Goal: Task Accomplishment & Management: Manage account settings

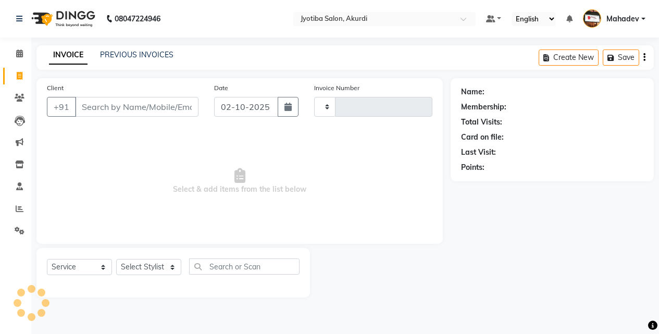
select select "service"
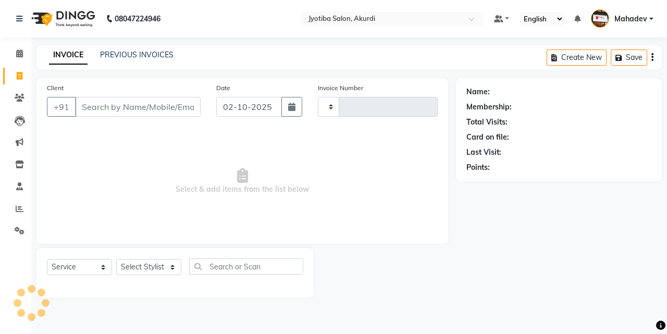
type input "6577"
select select "557"
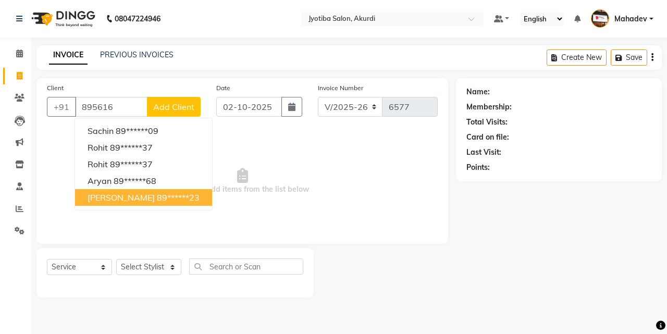
click at [113, 202] on span "ganesh s" at bounding box center [121, 197] width 67 height 10
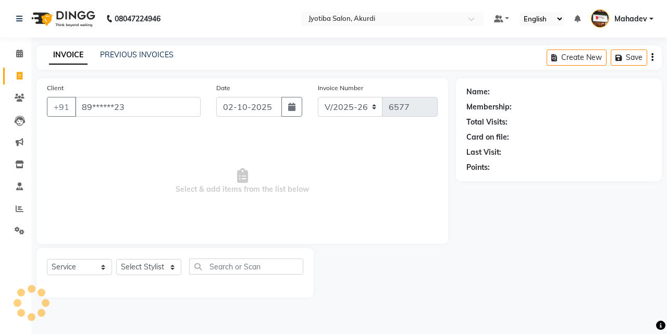
type input "89******23"
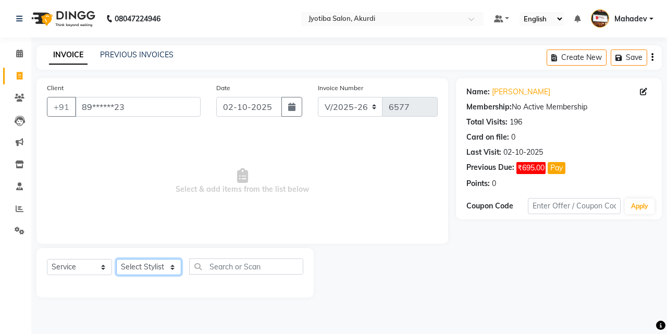
click at [131, 268] on select "Select Stylist Ajaj Ansari sahid Arif Ganpat Mahadev manish choudhari Parmu tat…" at bounding box center [148, 267] width 65 height 16
select select "78017"
click at [116, 259] on select "Select Stylist Ajaj Ansari sahid Arif Ganpat Mahadev manish choudhari Parmu tat…" at bounding box center [148, 267] width 65 height 16
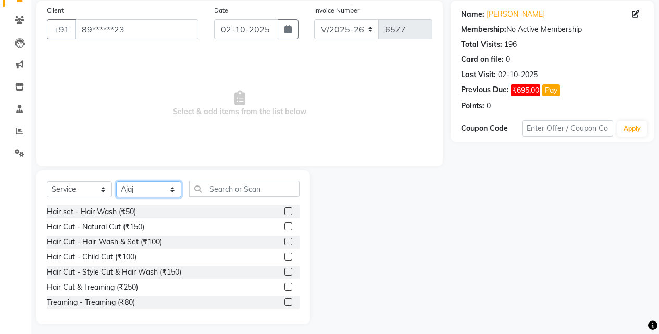
scroll to position [83, 0]
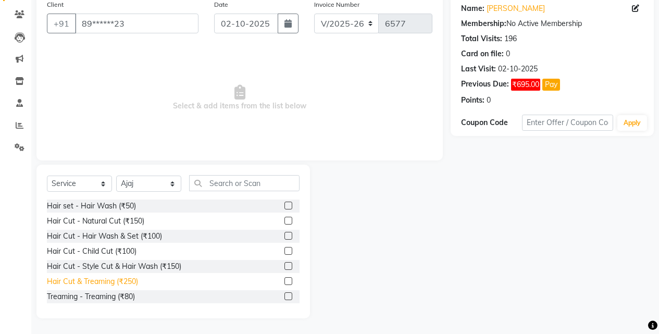
click at [134, 283] on div "Hair Cut & Treaming (₹250)" at bounding box center [92, 281] width 91 height 11
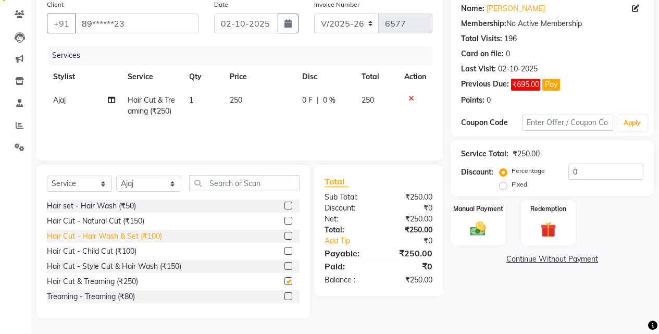
checkbox input "false"
click at [146, 180] on select "Select Stylist Ajaj Ansari sahid Arif Ganpat Mahadev manish choudhari Parmu tat…" at bounding box center [148, 184] width 65 height 16
select select "70863"
click at [116, 176] on select "Select Stylist Ajaj Ansari sahid Arif Ganpat Mahadev manish choudhari Parmu tat…" at bounding box center [148, 184] width 65 height 16
click at [148, 240] on div "Hair Cut - Hair Wash & Set (₹100)" at bounding box center [104, 236] width 115 height 11
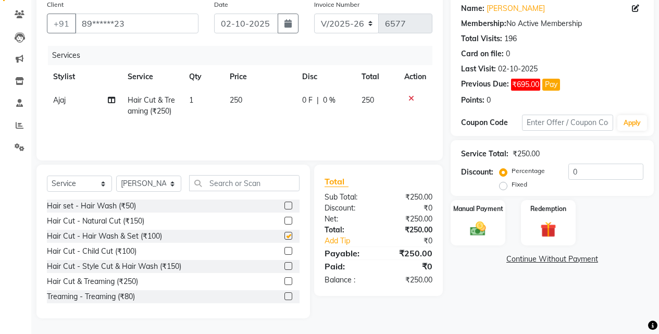
checkbox input "false"
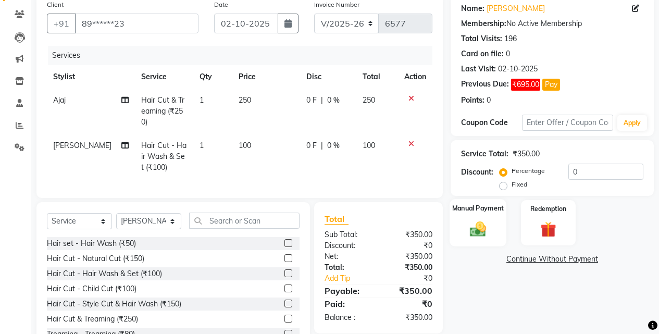
click at [486, 234] on img at bounding box center [478, 228] width 27 height 19
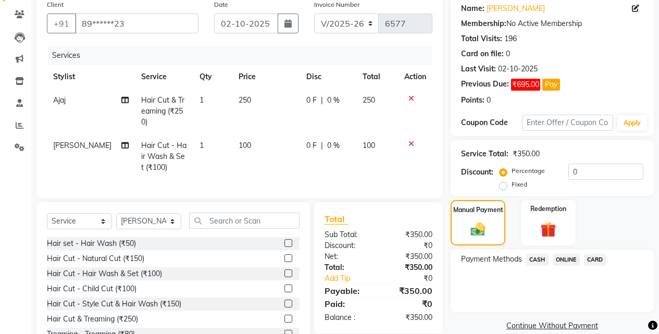
click at [564, 257] on span "ONLINE" at bounding box center [566, 260] width 27 height 12
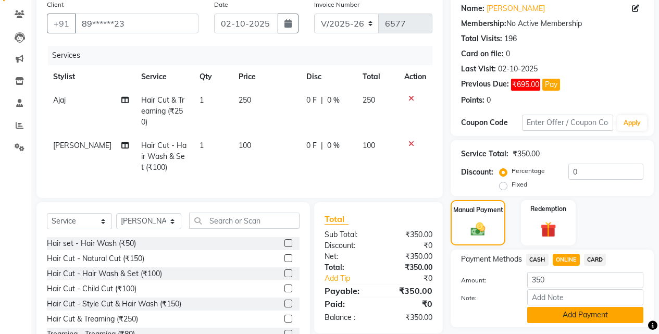
click at [556, 316] on button "Add Payment" at bounding box center [585, 315] width 116 height 16
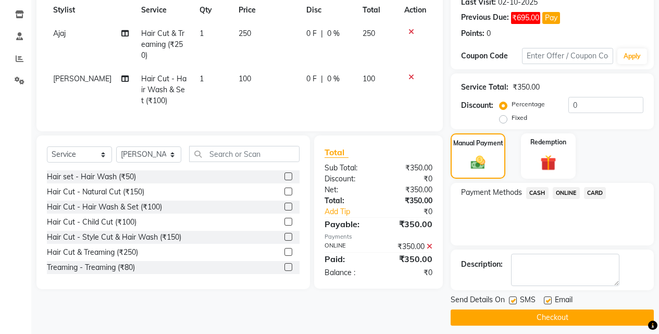
scroll to position [157, 0]
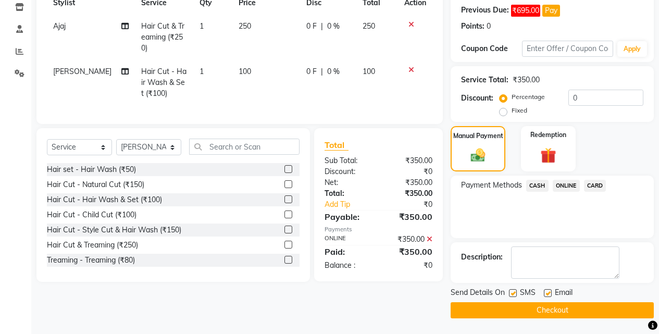
click at [562, 309] on button "Checkout" at bounding box center [552, 310] width 203 height 16
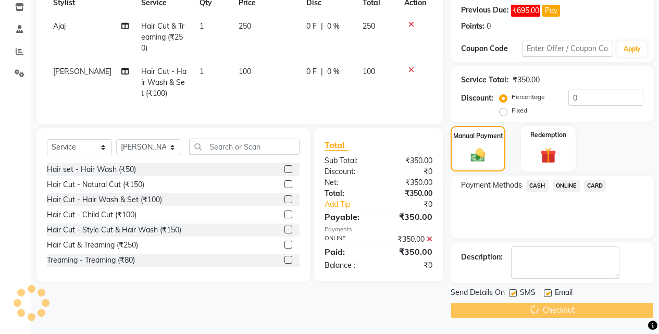
scroll to position [0, 0]
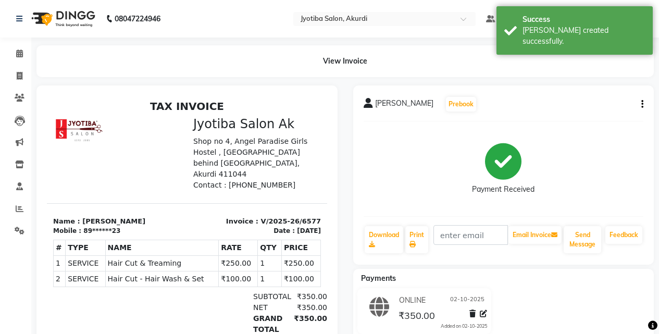
click at [22, 36] on nav "08047224946 Select Location × Jyotiba Salon, Akurdi Default Panel My Panel Engl…" at bounding box center [329, 19] width 659 height 38
click at [22, 56] on icon at bounding box center [19, 54] width 7 height 8
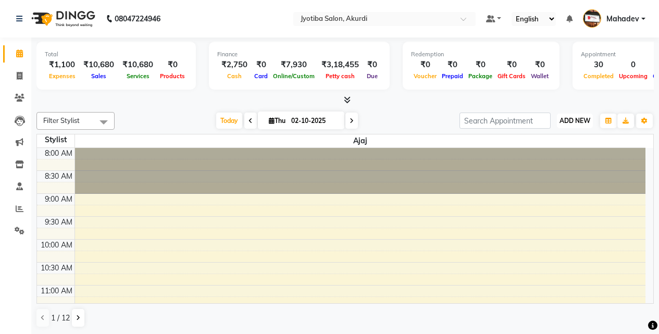
click at [576, 119] on span "ADD NEW" at bounding box center [575, 121] width 31 height 8
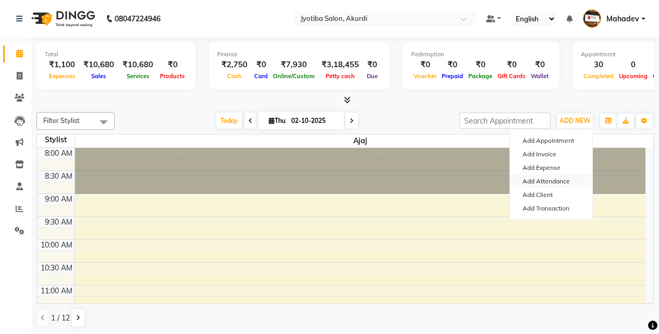
click at [549, 175] on link "Add Attendance" at bounding box center [551, 182] width 82 height 14
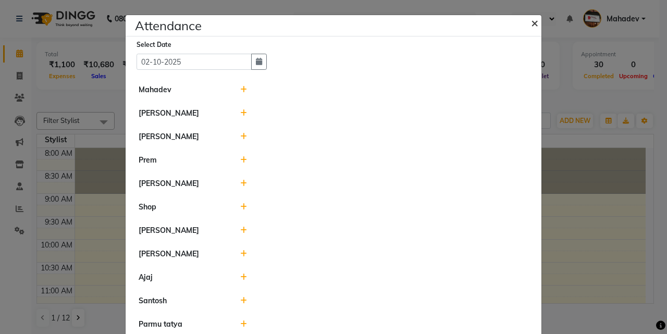
click at [531, 27] on span "×" at bounding box center [534, 23] width 7 height 16
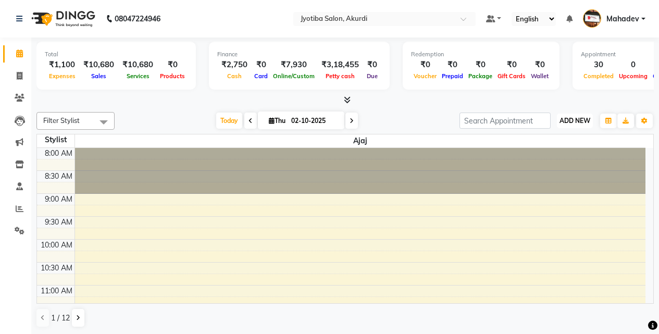
click at [583, 118] on span "ADD NEW" at bounding box center [575, 121] width 31 height 8
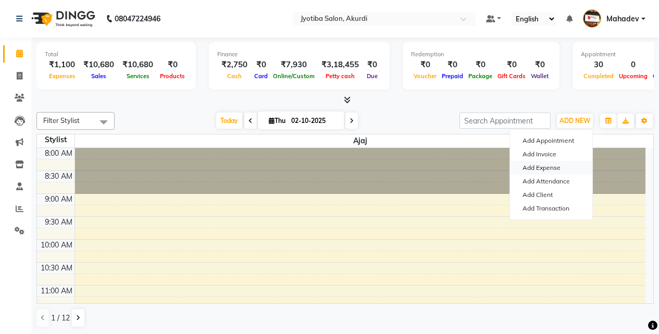
click at [568, 167] on link "Add Expense" at bounding box center [551, 168] width 82 height 14
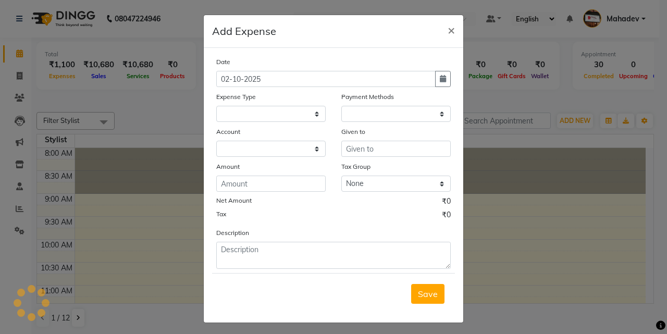
select select "2400"
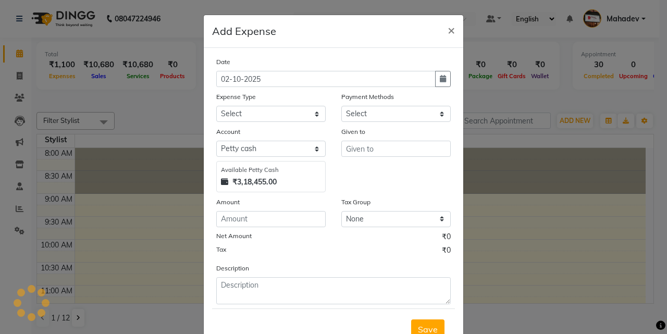
select select "1"
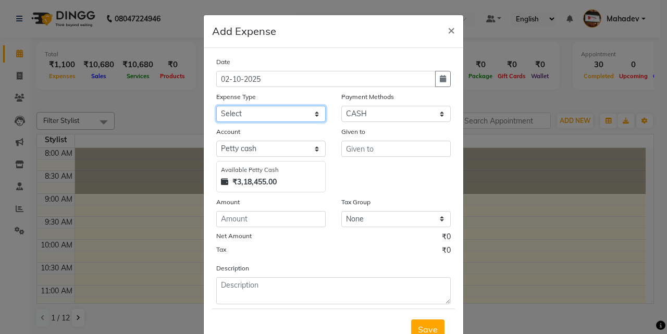
click at [251, 112] on select "Select Advance salary Advance salary ajaj Bank charges Car maintenance Cash tra…" at bounding box center [270, 114] width 109 height 16
select select "18043"
click at [216, 106] on select "Select Advance salary Advance salary ajaj Bank charges Car maintenance Cash tra…" at bounding box center [270, 114] width 109 height 16
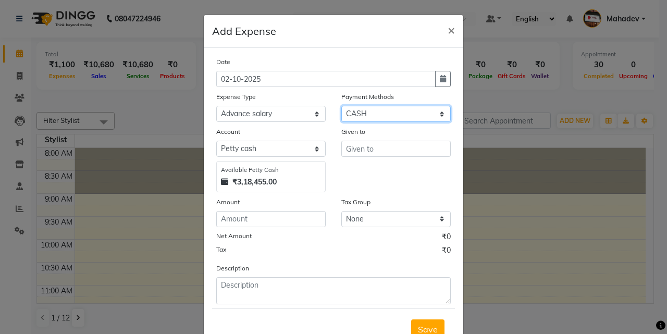
click at [392, 112] on select "Select CASH ONLINE CARD" at bounding box center [395, 114] width 109 height 16
click at [341, 106] on select "Select CASH ONLINE CARD" at bounding box center [395, 114] width 109 height 16
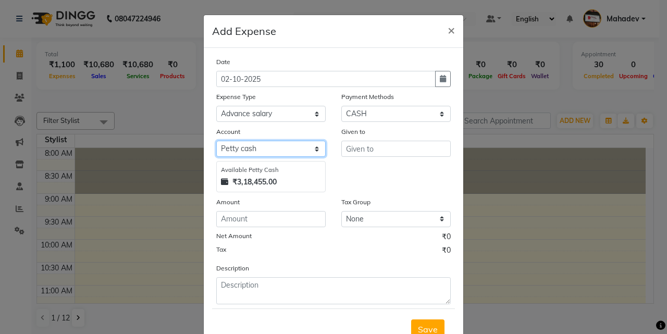
drag, startPoint x: 226, startPoint y: 149, endPoint x: 225, endPoint y: 156, distance: 6.9
click at [226, 149] on select "Select Default account Petty cash" at bounding box center [270, 149] width 109 height 16
select select "295"
click at [216, 141] on select "Select Default account Petty cash" at bounding box center [270, 149] width 109 height 16
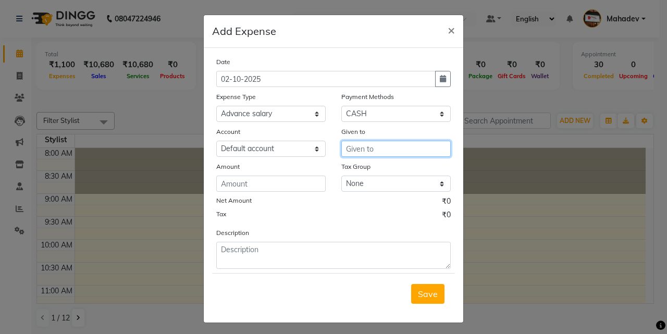
click at [353, 150] on input "text" at bounding box center [395, 149] width 109 height 16
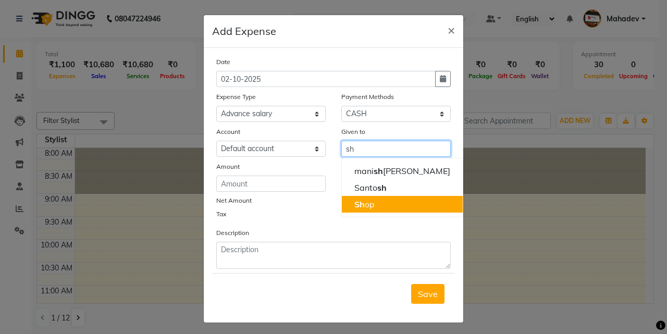
click at [389, 198] on button "Sh op" at bounding box center [402, 204] width 121 height 17
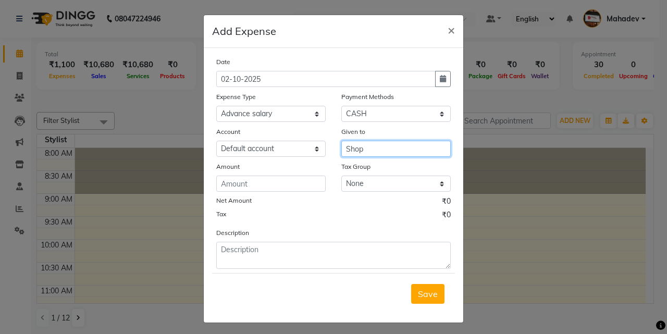
type input "Shop"
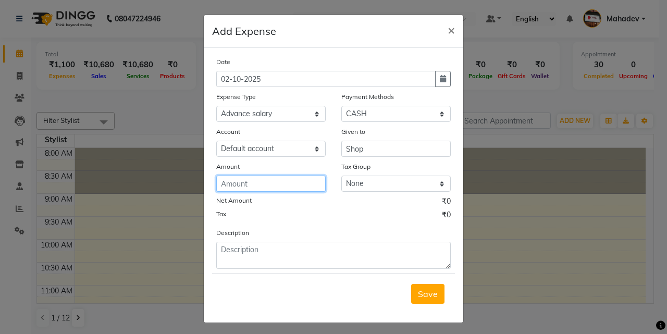
click at [304, 181] on input "number" at bounding box center [270, 184] width 109 height 16
type input "300"
click at [425, 293] on span "Save" at bounding box center [428, 294] width 20 height 10
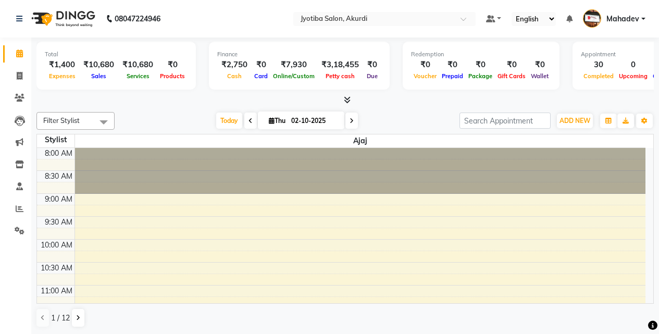
scroll to position [1, 0]
click at [580, 114] on button "ADD NEW Toggle Dropdown" at bounding box center [575, 121] width 36 height 15
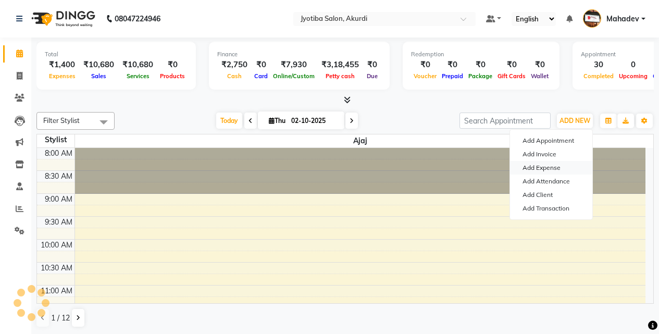
click at [549, 165] on link "Add Expense" at bounding box center [551, 168] width 82 height 14
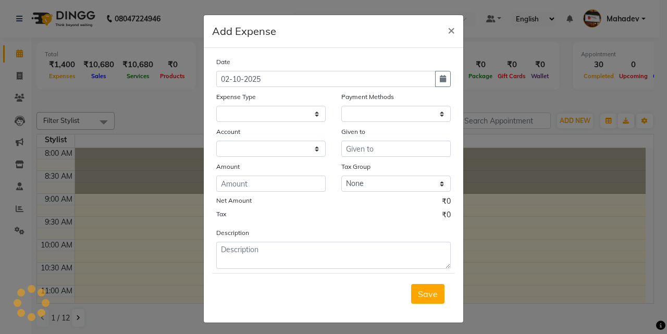
select select "295"
select select "1"
select select "2400"
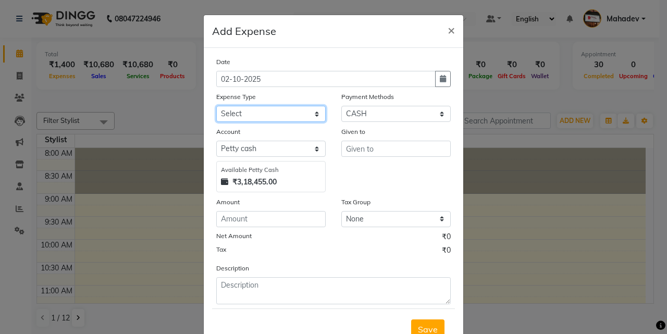
click at [296, 117] on select "Select Advance salary Advance salary ajaj Bank charges Car maintenance Cash tra…" at bounding box center [270, 114] width 109 height 16
select select "18043"
click at [216, 106] on select "Select Advance salary Advance salary ajaj Bank charges Car maintenance Cash tra…" at bounding box center [270, 114] width 109 height 16
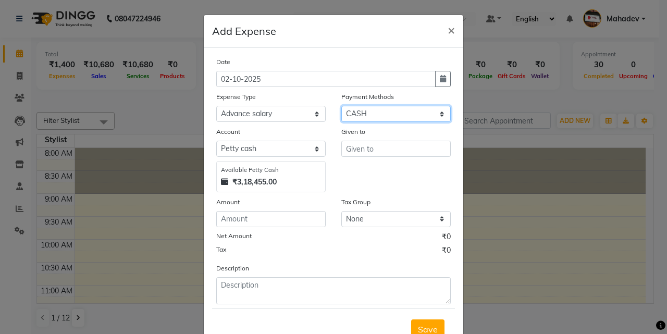
click at [356, 108] on select "Select CASH ONLINE CARD" at bounding box center [395, 114] width 109 height 16
click at [341, 106] on select "Select CASH ONLINE CARD" at bounding box center [395, 114] width 109 height 16
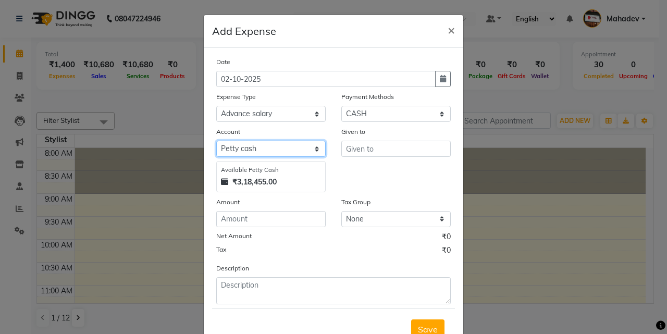
click at [303, 153] on select "Select Default account Petty cash" at bounding box center [270, 149] width 109 height 16
select select "295"
click at [216, 141] on select "Select Default account Petty cash" at bounding box center [270, 149] width 109 height 16
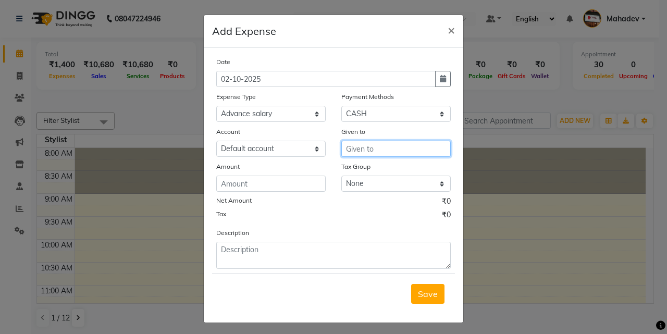
click at [364, 143] on input "text" at bounding box center [395, 149] width 109 height 16
click at [369, 165] on button "So hel" at bounding box center [383, 171] width 82 height 17
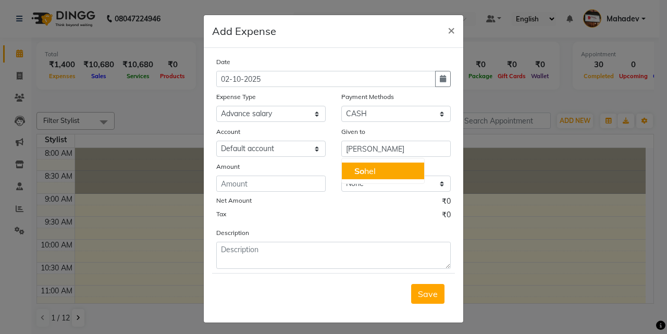
click at [369, 165] on div "Tax Group" at bounding box center [395, 168] width 109 height 15
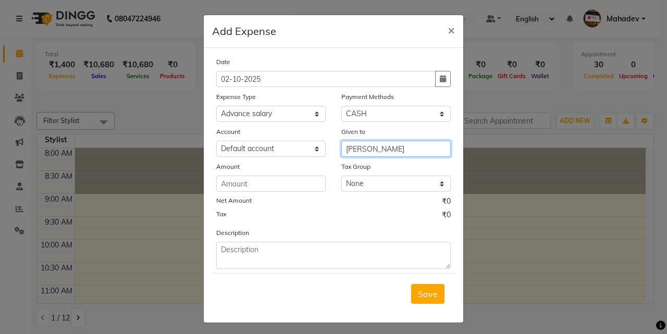
click at [380, 149] on input "[PERSON_NAME]" at bounding box center [395, 149] width 109 height 16
type input "S"
type input "tip"
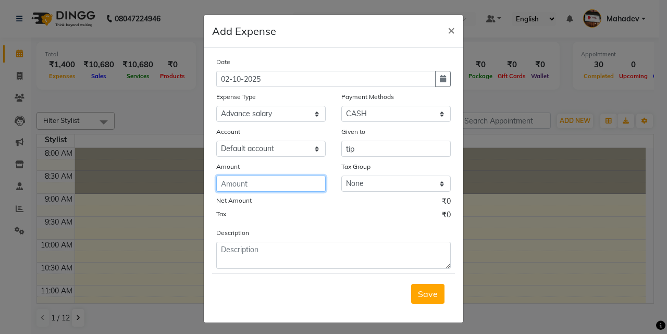
click at [294, 178] on input "number" at bounding box center [270, 184] width 109 height 16
type input "150"
click at [424, 301] on button "Save" at bounding box center [427, 294] width 33 height 20
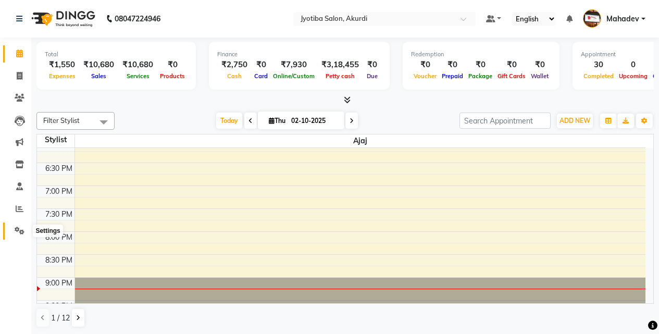
click at [13, 228] on span at bounding box center [19, 231] width 18 height 12
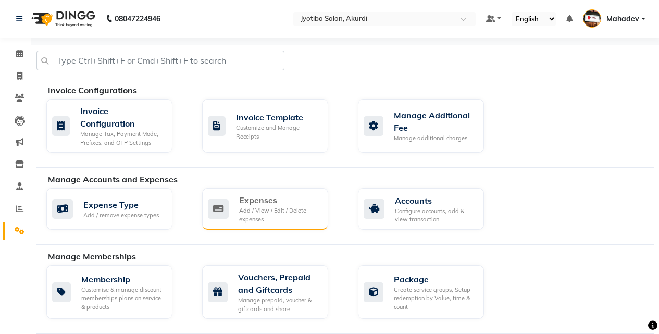
click at [257, 193] on div "Expenses Add / View / Edit / Delete expenses" at bounding box center [265, 209] width 126 height 42
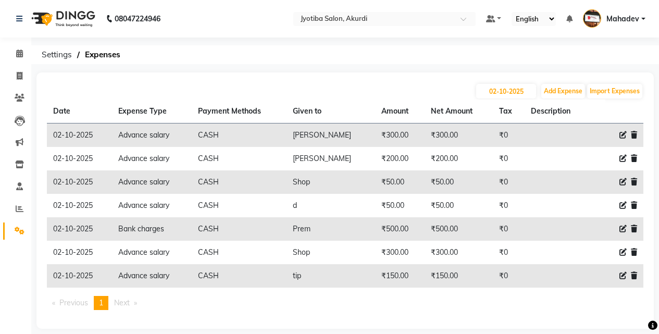
click at [623, 254] on icon at bounding box center [623, 252] width 7 height 7
select select "18043"
select select "1"
select select "2400"
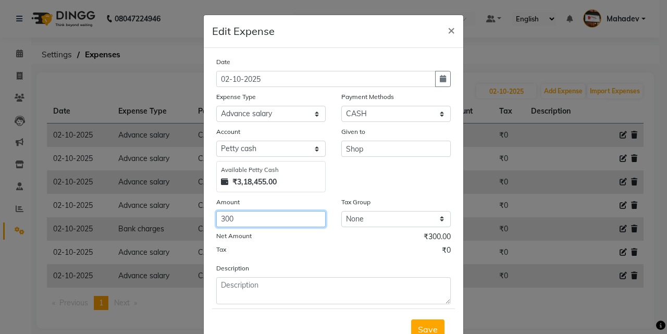
click at [276, 215] on input "300" at bounding box center [270, 219] width 109 height 16
type input "3"
type input "400"
click at [413, 329] on button "Save" at bounding box center [427, 330] width 33 height 20
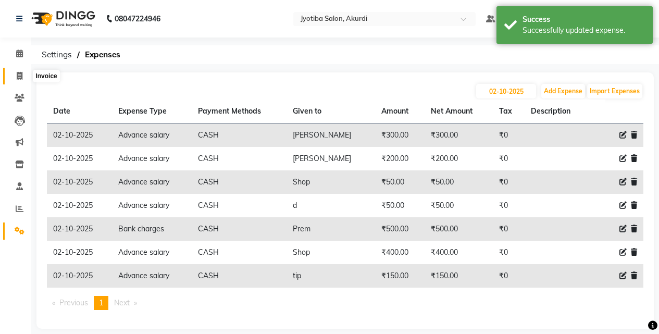
click at [14, 71] on span at bounding box center [19, 76] width 18 height 12
select select "service"
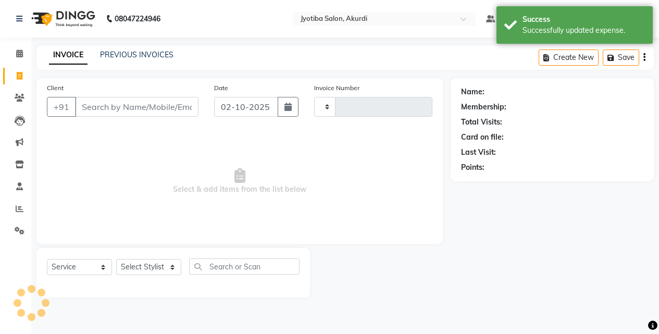
type input "6578"
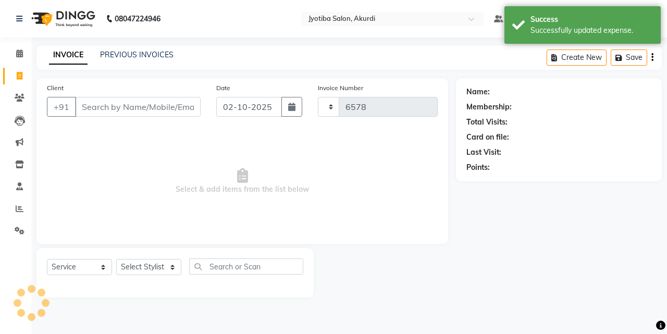
select select "557"
click at [19, 49] on span at bounding box center [19, 54] width 18 height 12
